Goal: Find specific page/section: Find specific page/section

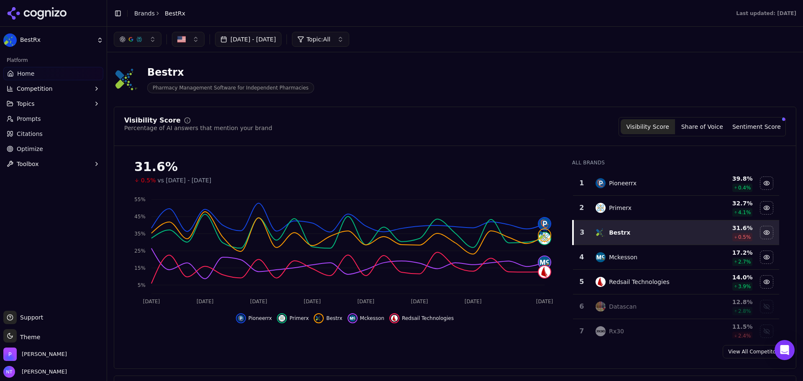
click at [57, 123] on link "Prompts" at bounding box center [53, 118] width 100 height 13
click at [349, 37] on button "Topic: All" at bounding box center [320, 39] width 57 height 15
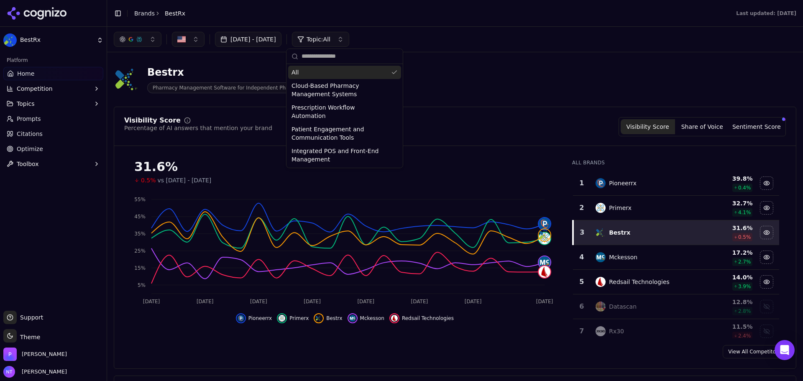
click at [349, 37] on button "Topic: All" at bounding box center [320, 39] width 57 height 15
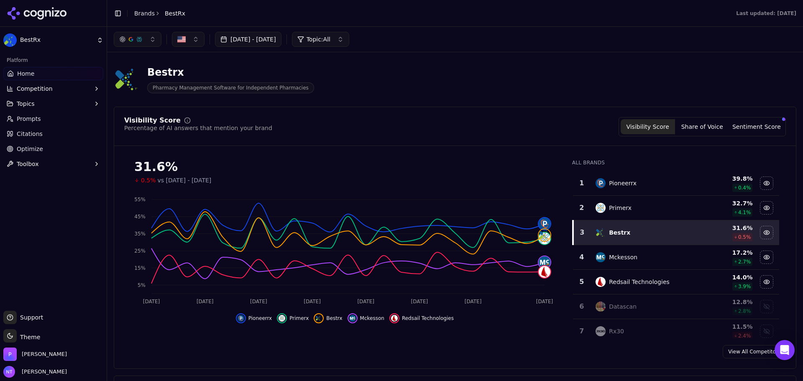
click at [48, 101] on button "Topics" at bounding box center [53, 103] width 100 height 13
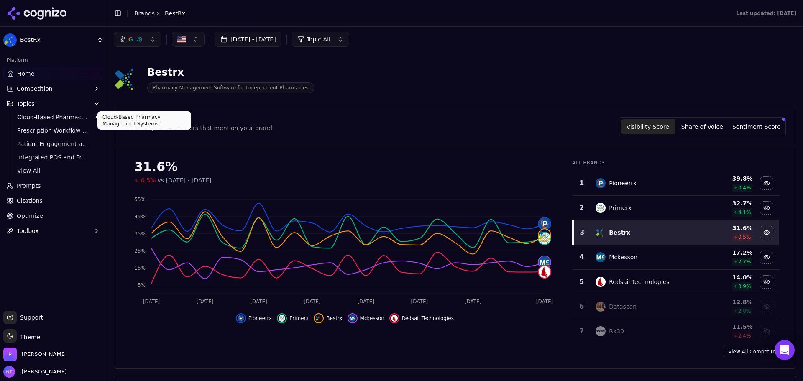
click at [54, 120] on span "Cloud-Based Pharmacy Management Systems" at bounding box center [53, 117] width 73 height 8
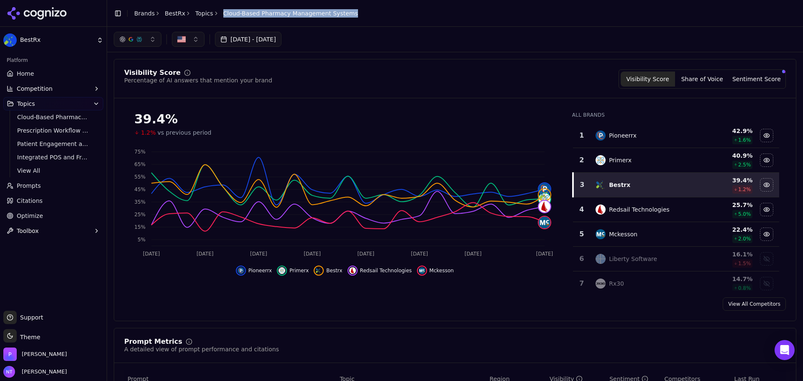
drag, startPoint x: 334, startPoint y: 14, endPoint x: 216, endPoint y: 17, distance: 118.4
click at [216, 17] on div "Toggle Sidebar Brands BestRx Topics Cloud-Based Pharmacy Management Systems" at bounding box center [236, 14] width 258 height 12
copy span "Cloud-Based Pharmacy Management Systems"
click at [30, 187] on span "Prompts" at bounding box center [29, 186] width 24 height 8
